Goal: Navigation & Orientation: Find specific page/section

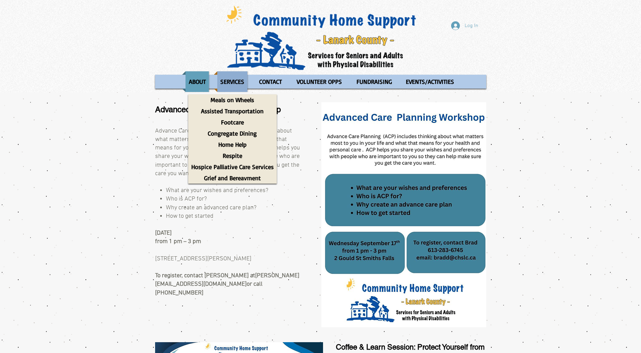
click at [226, 79] on p "SERVICES" at bounding box center [232, 81] width 30 height 21
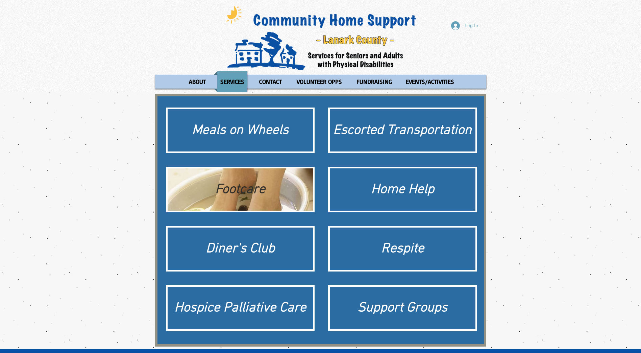
click at [234, 190] on div "Footcare" at bounding box center [240, 189] width 139 height 19
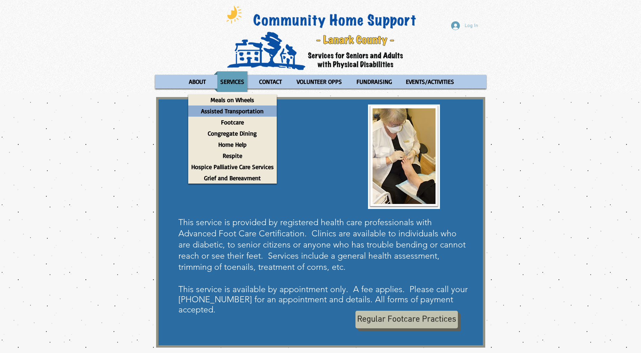
click at [227, 110] on p "Assisted Transportation" at bounding box center [232, 110] width 69 height 11
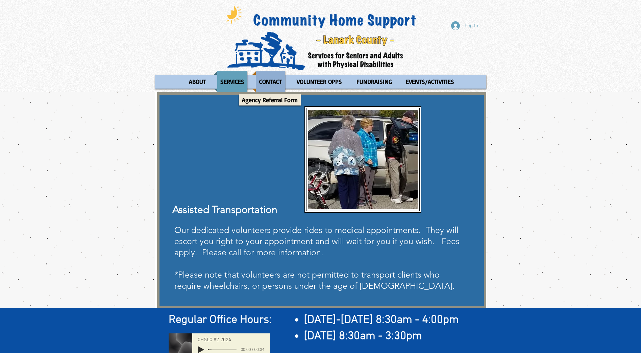
click at [269, 81] on p "CONTACT" at bounding box center [270, 81] width 29 height 21
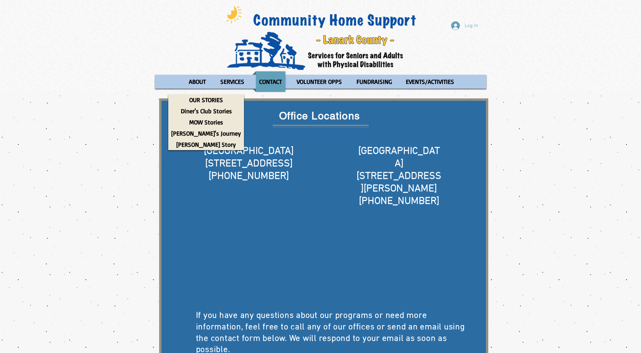
click at [125, 93] on div "main content" at bounding box center [320, 285] width 641 height 387
